Goal: Find contact information: Find contact information

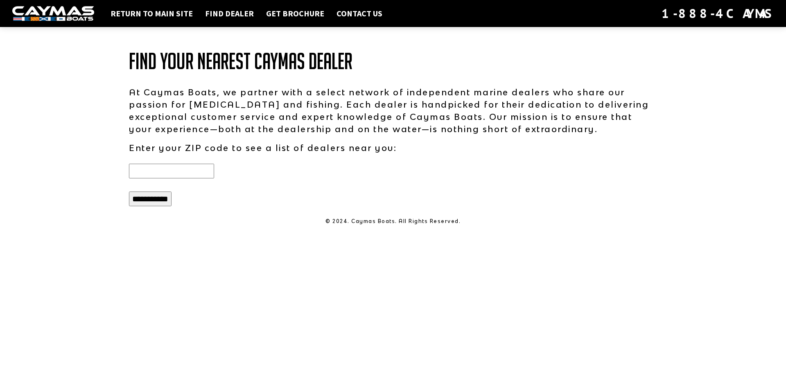
click at [164, 177] on input "text" at bounding box center [171, 171] width 85 height 15
type input "*****"
click at [129, 192] on input "**********" at bounding box center [150, 199] width 43 height 15
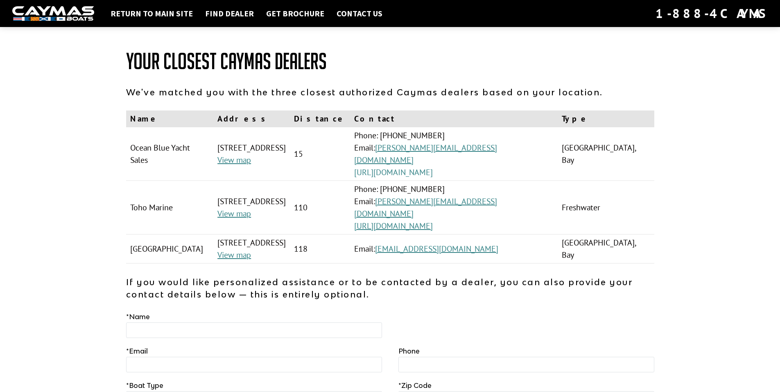
click at [433, 172] on link "https://www.oceanblueyachtsales.com/" at bounding box center [393, 172] width 79 height 11
